Goal: Obtain resource: Download file/media

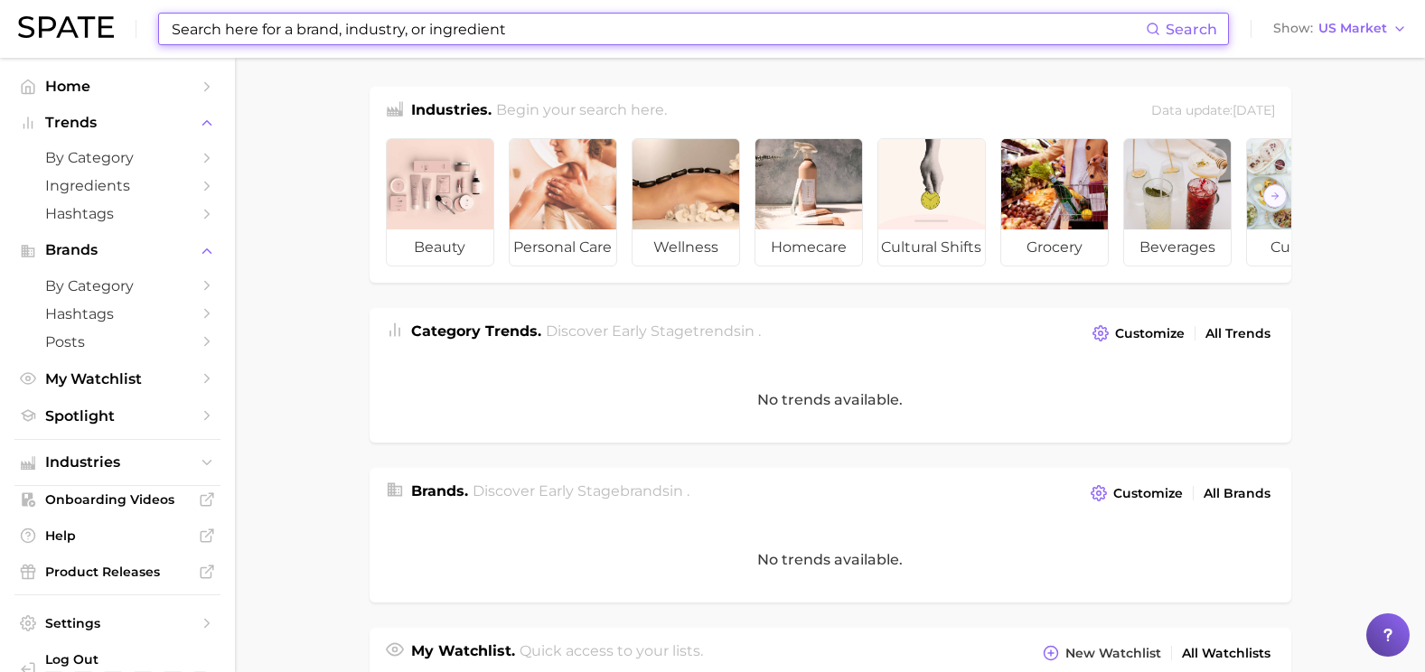
click at [519, 21] on input at bounding box center [658, 29] width 976 height 31
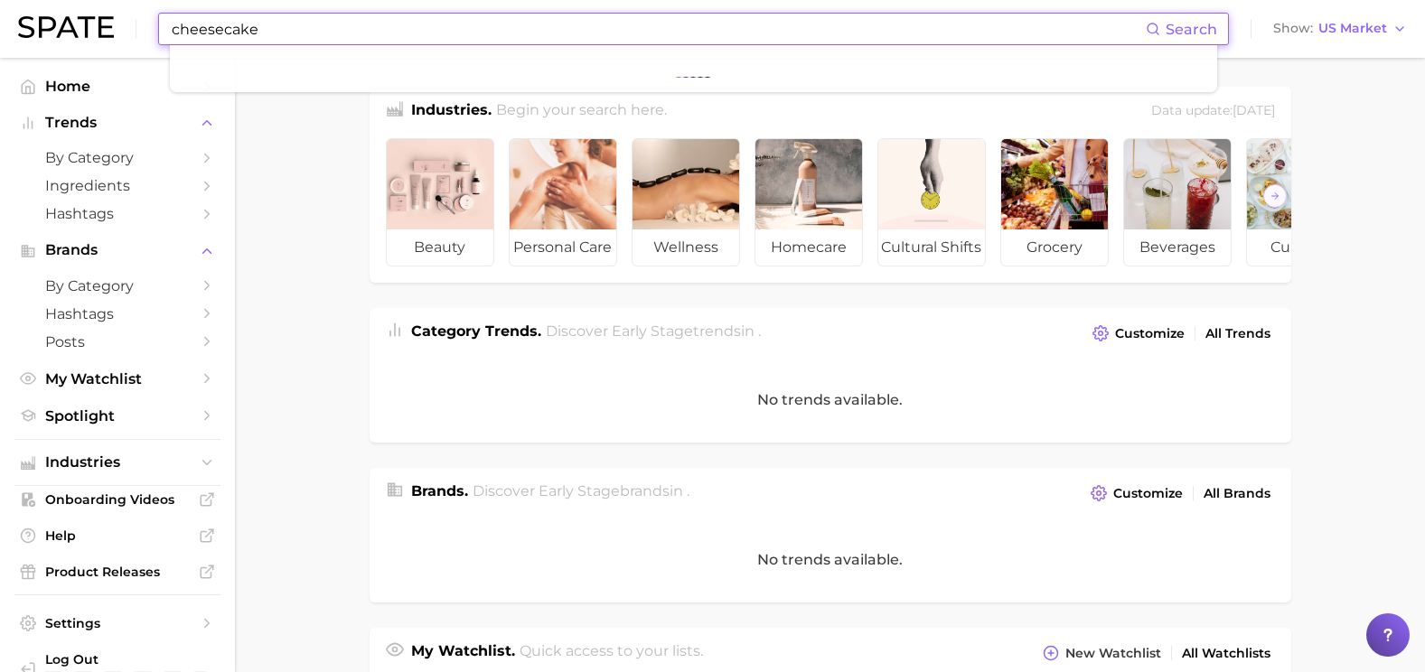
type input "cheesecake"
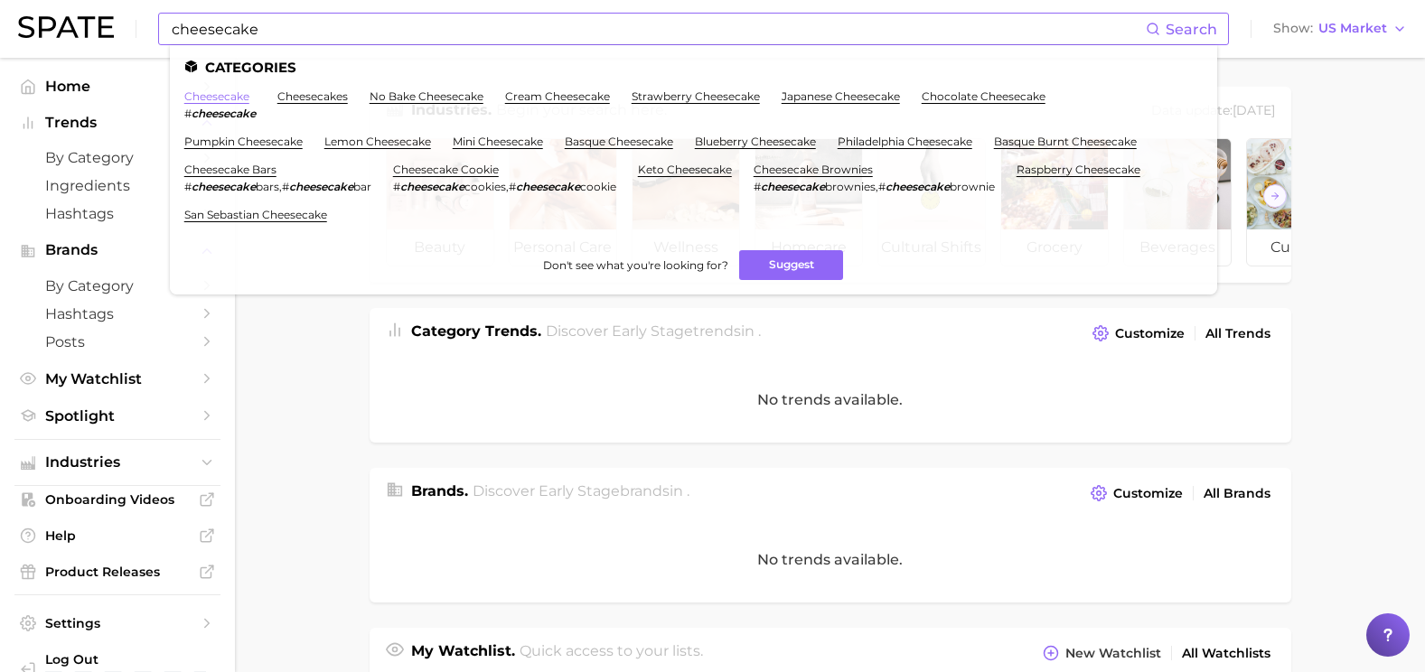
click at [216, 93] on link "cheesecake" at bounding box center [216, 96] width 65 height 14
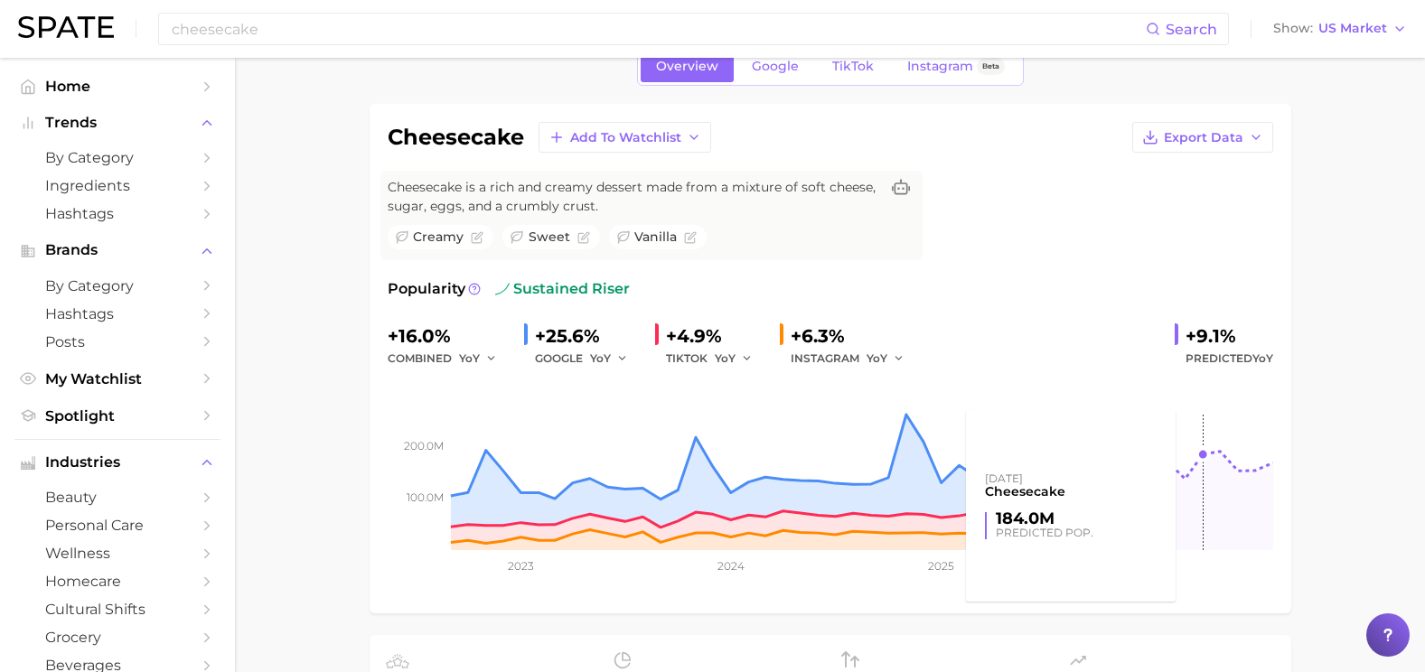
scroll to position [90, 0]
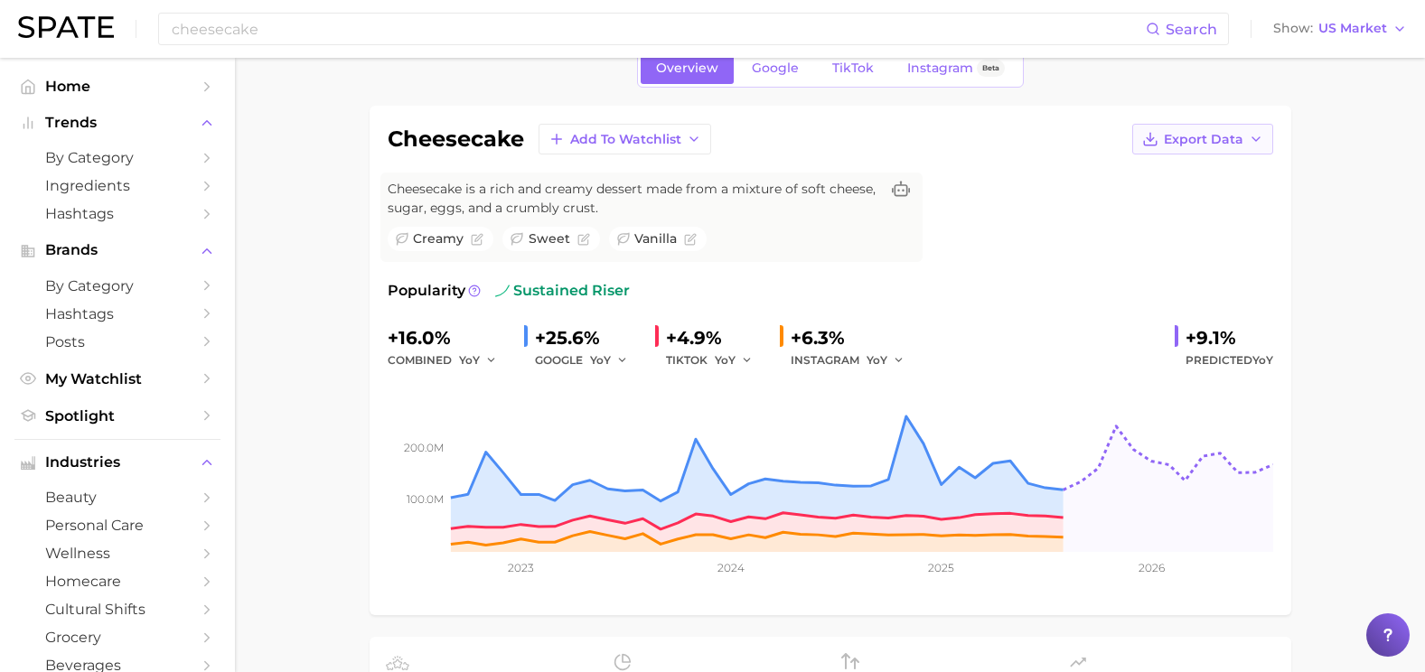
click at [1221, 153] on button "Export Data" at bounding box center [1202, 139] width 141 height 31
click at [1198, 179] on span "Time Series CSV" at bounding box center [1158, 172] width 106 height 15
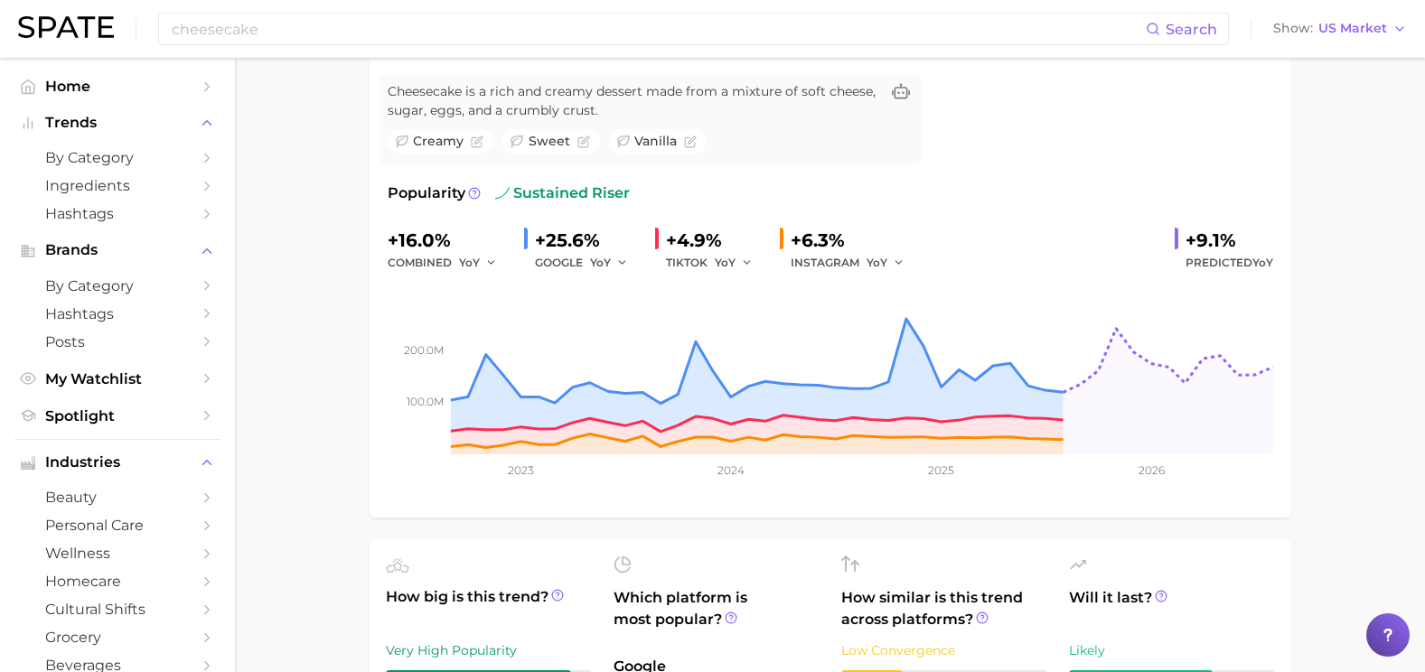
scroll to position [181, 0]
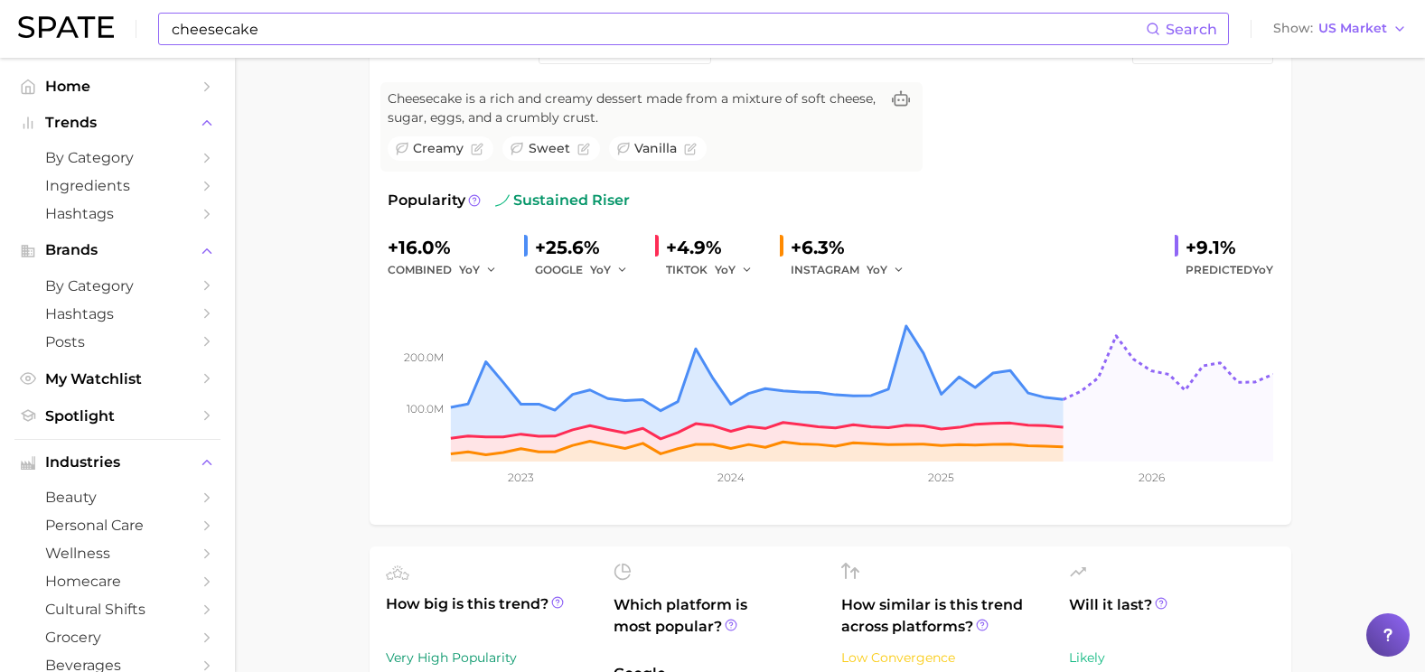
click at [395, 23] on input "cheesecake" at bounding box center [658, 29] width 976 height 31
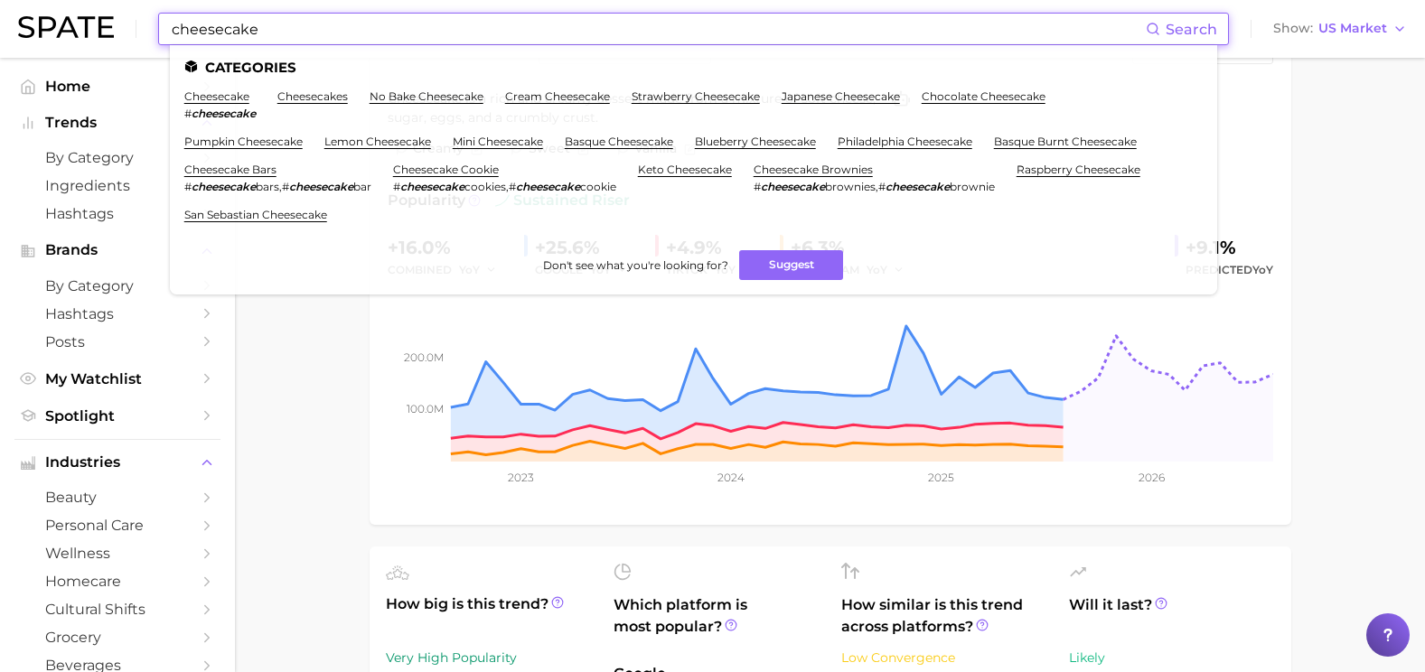
drag, startPoint x: 398, startPoint y: 25, endPoint x: 80, endPoint y: 1, distance: 318.9
click at [80, 1] on div "cheesecake Search Categories cheesecake # cheesecake cheesecakes no bake cheese…" at bounding box center [712, 29] width 1389 height 58
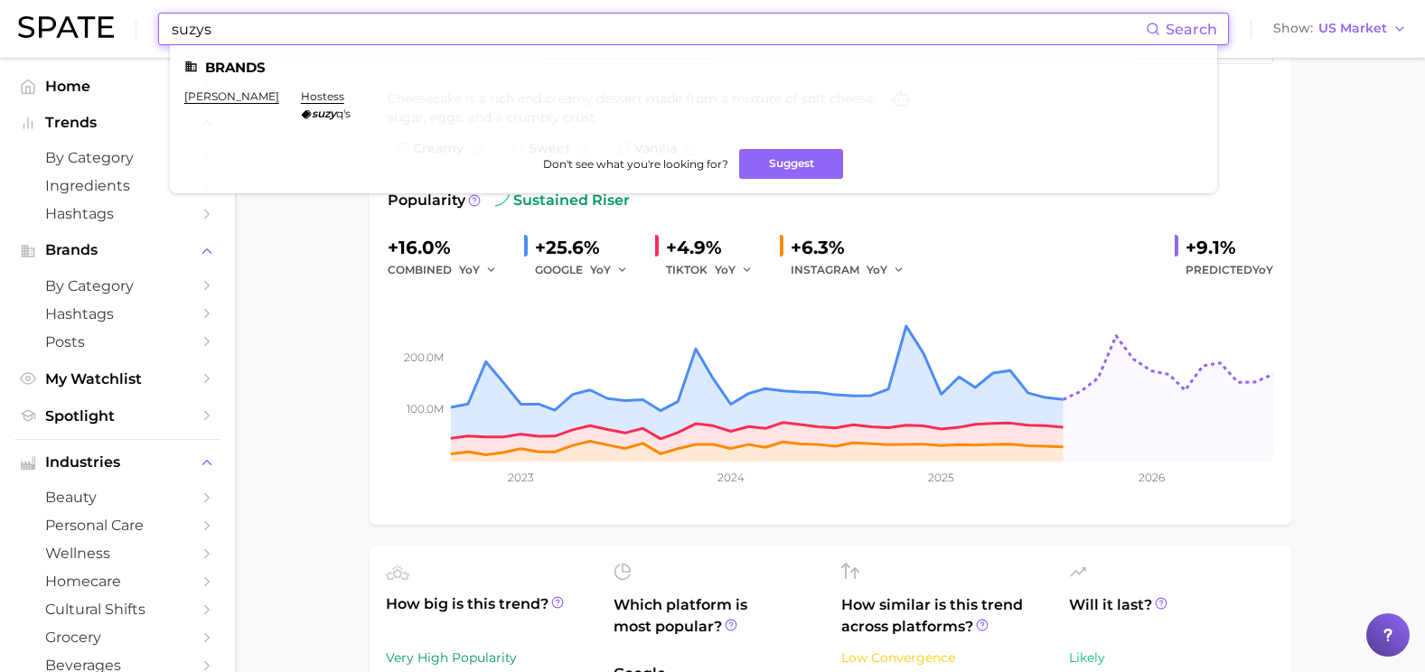
type input "suzys"
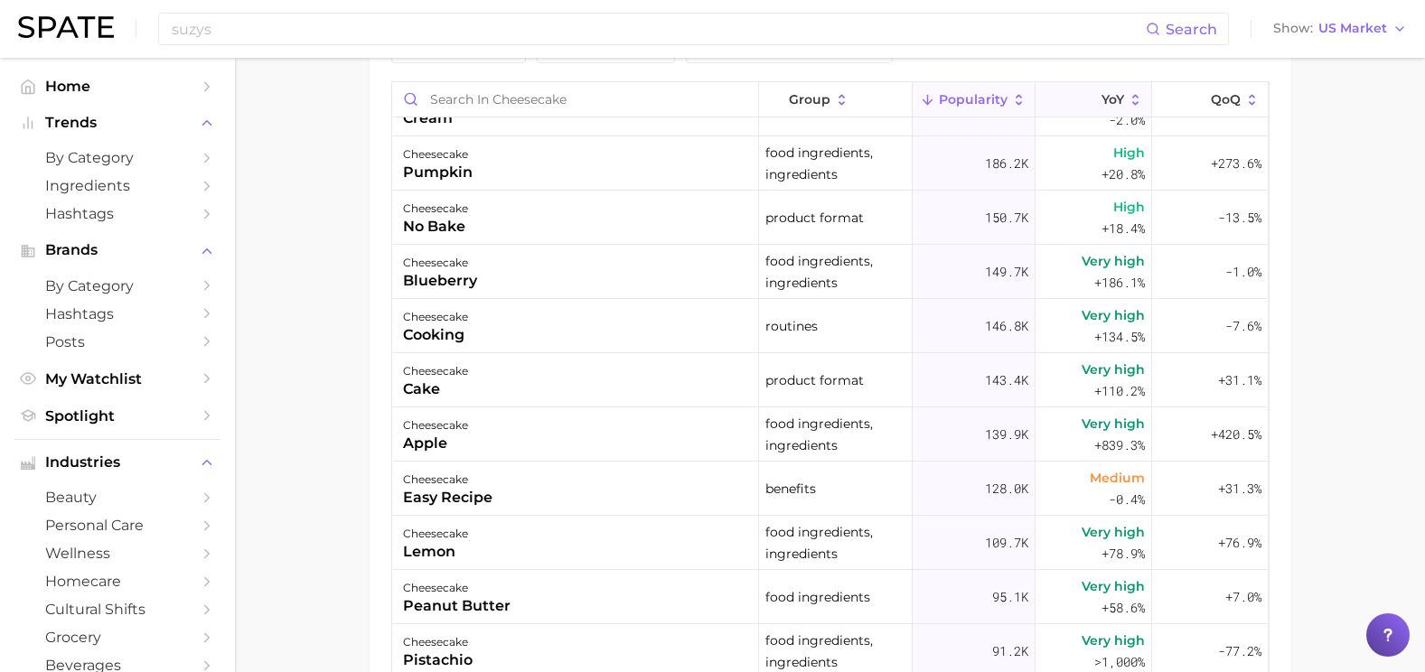
scroll to position [0, 0]
